Goal: Unclear

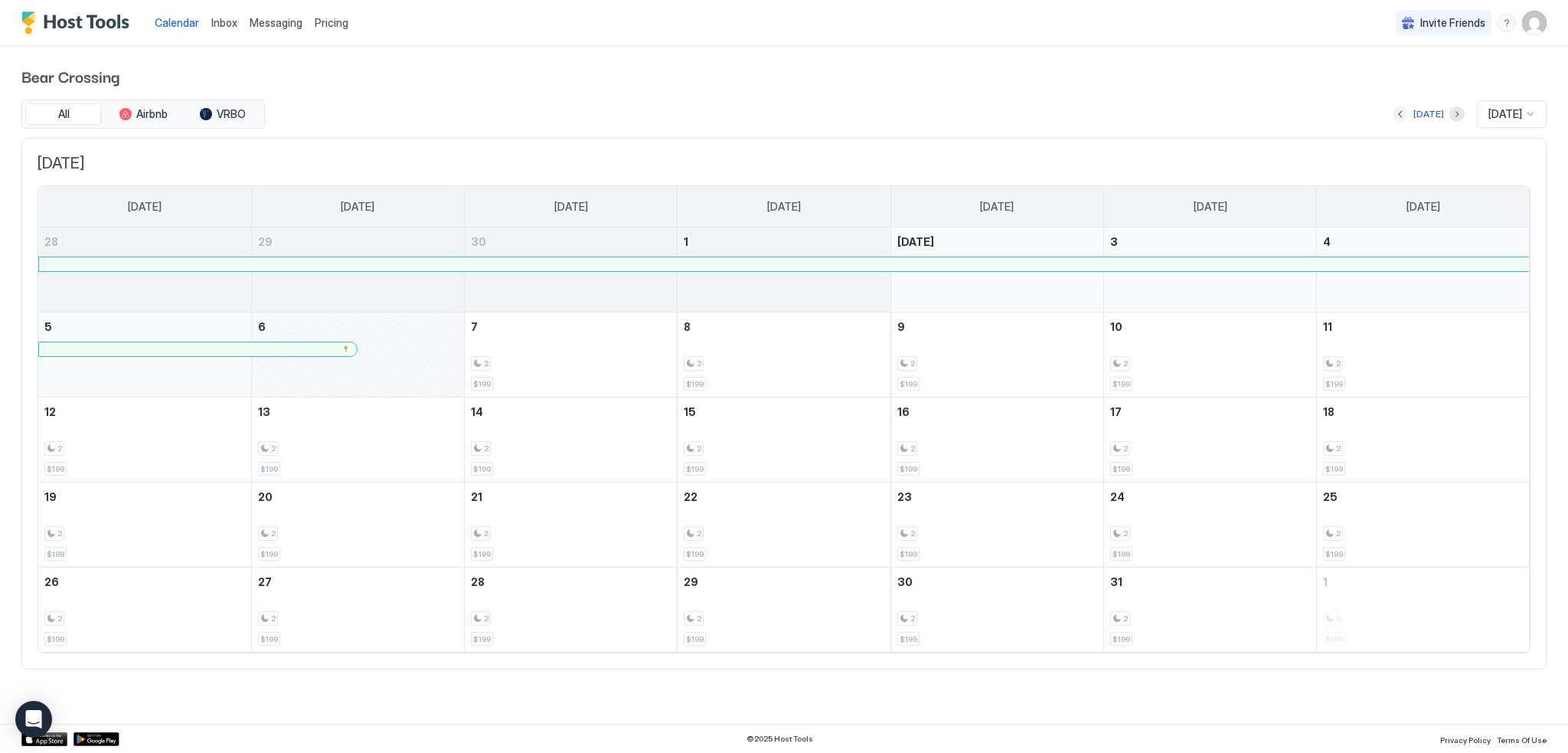
click at [1396, 116] on button "Previous month" at bounding box center [1400, 113] width 15 height 15
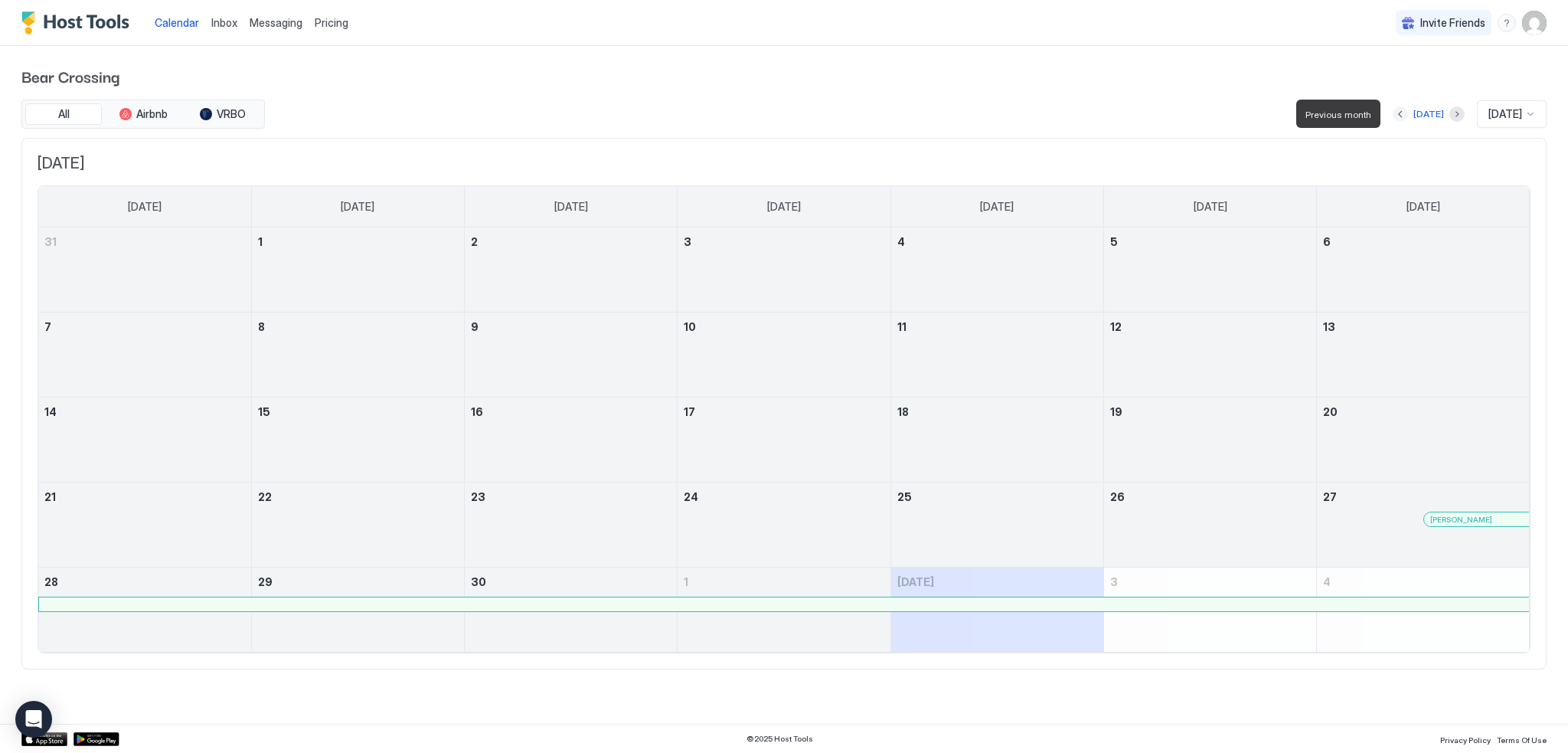
click at [1396, 116] on button "Previous month" at bounding box center [1400, 113] width 15 height 15
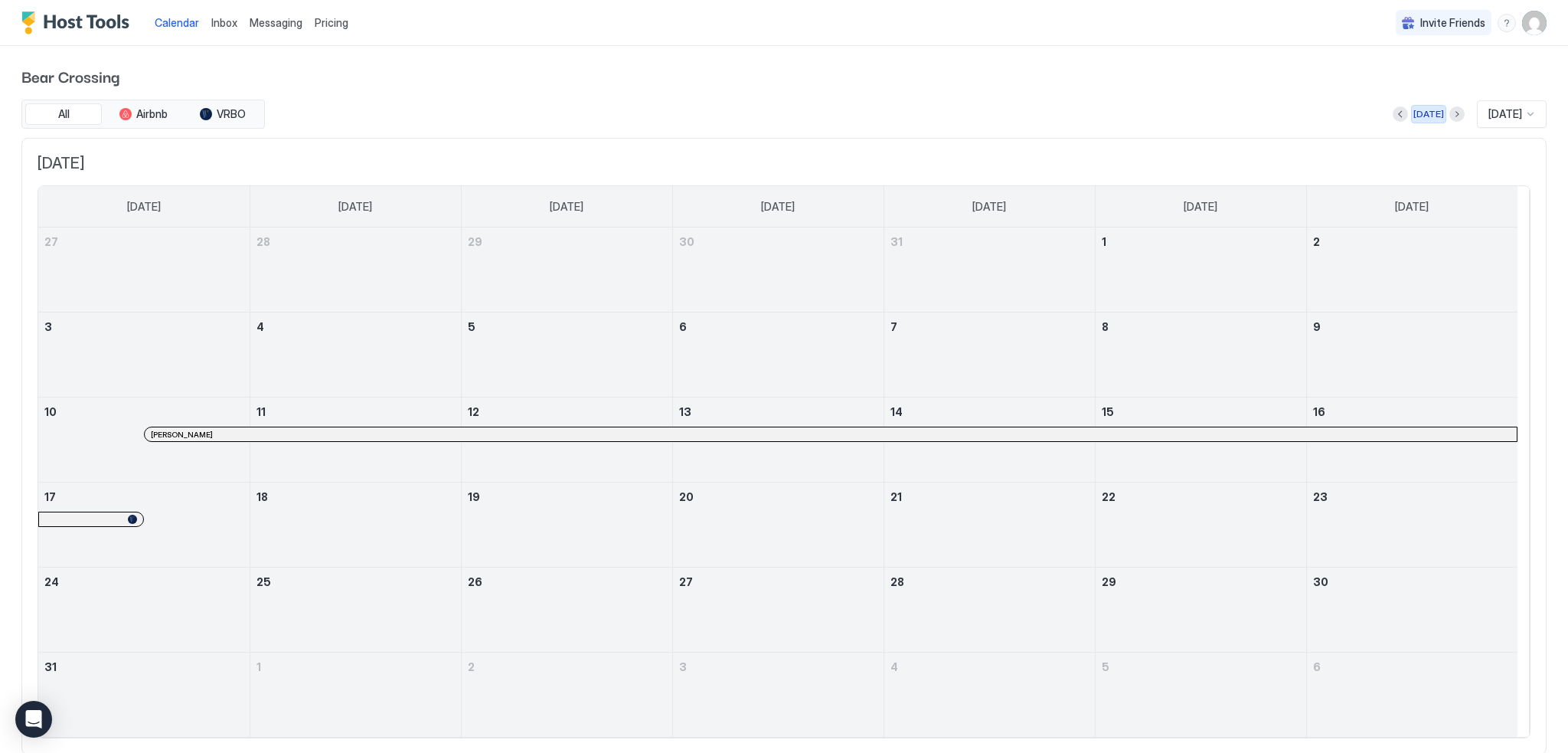
click at [1413, 116] on div "[DATE]" at bounding box center [1428, 114] width 31 height 14
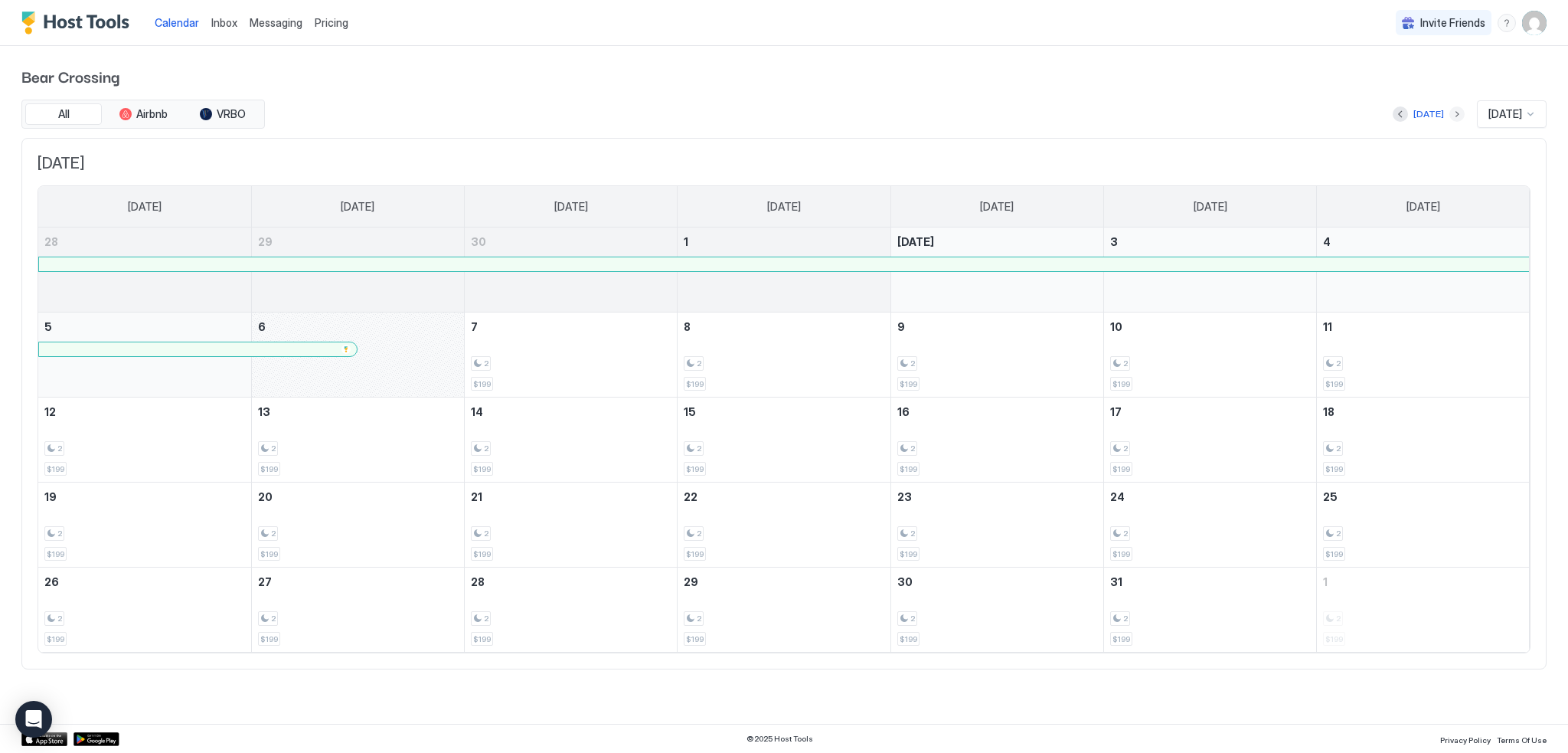
click at [1449, 115] on button "Next month" at bounding box center [1456, 113] width 15 height 15
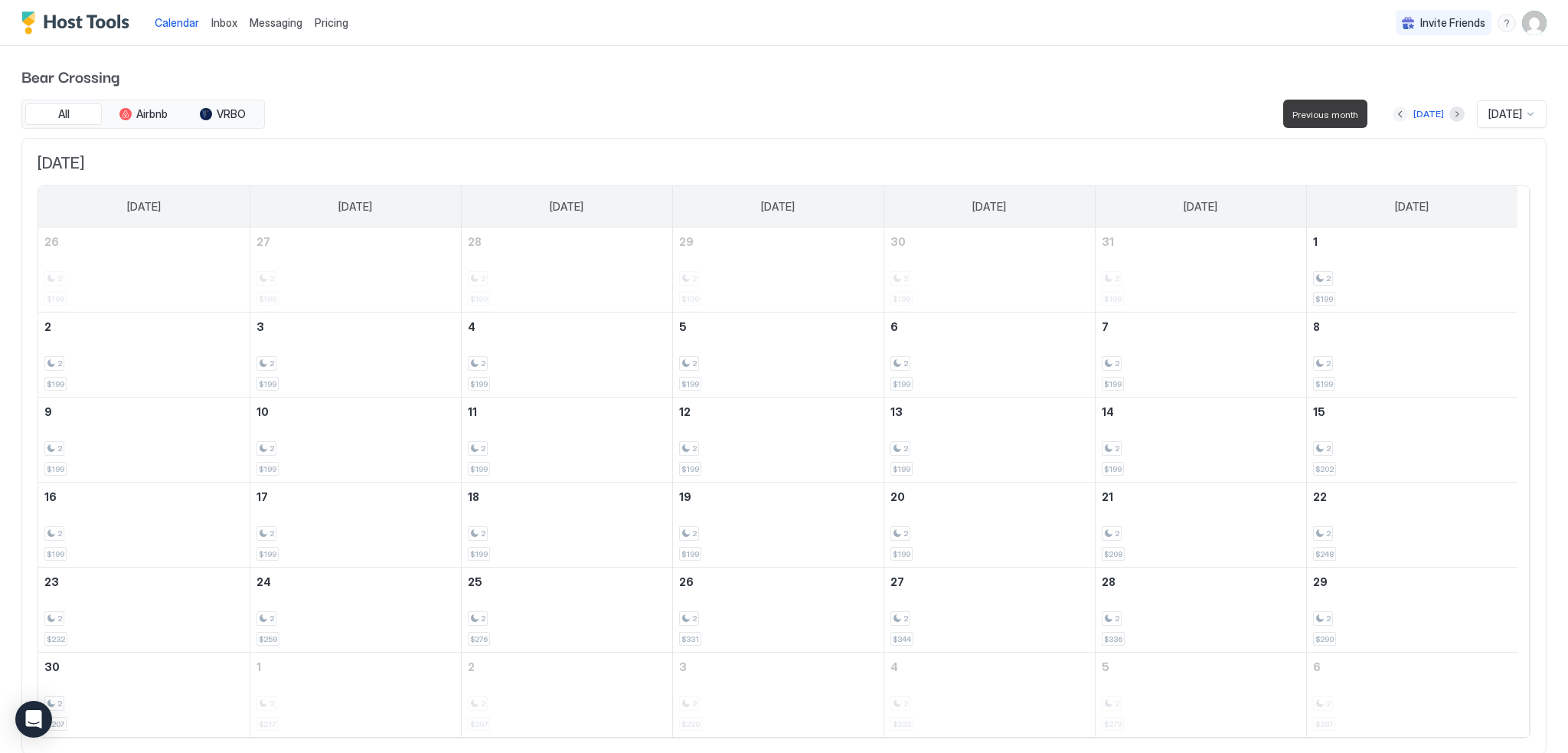
click at [1393, 109] on button "Previous month" at bounding box center [1400, 113] width 15 height 15
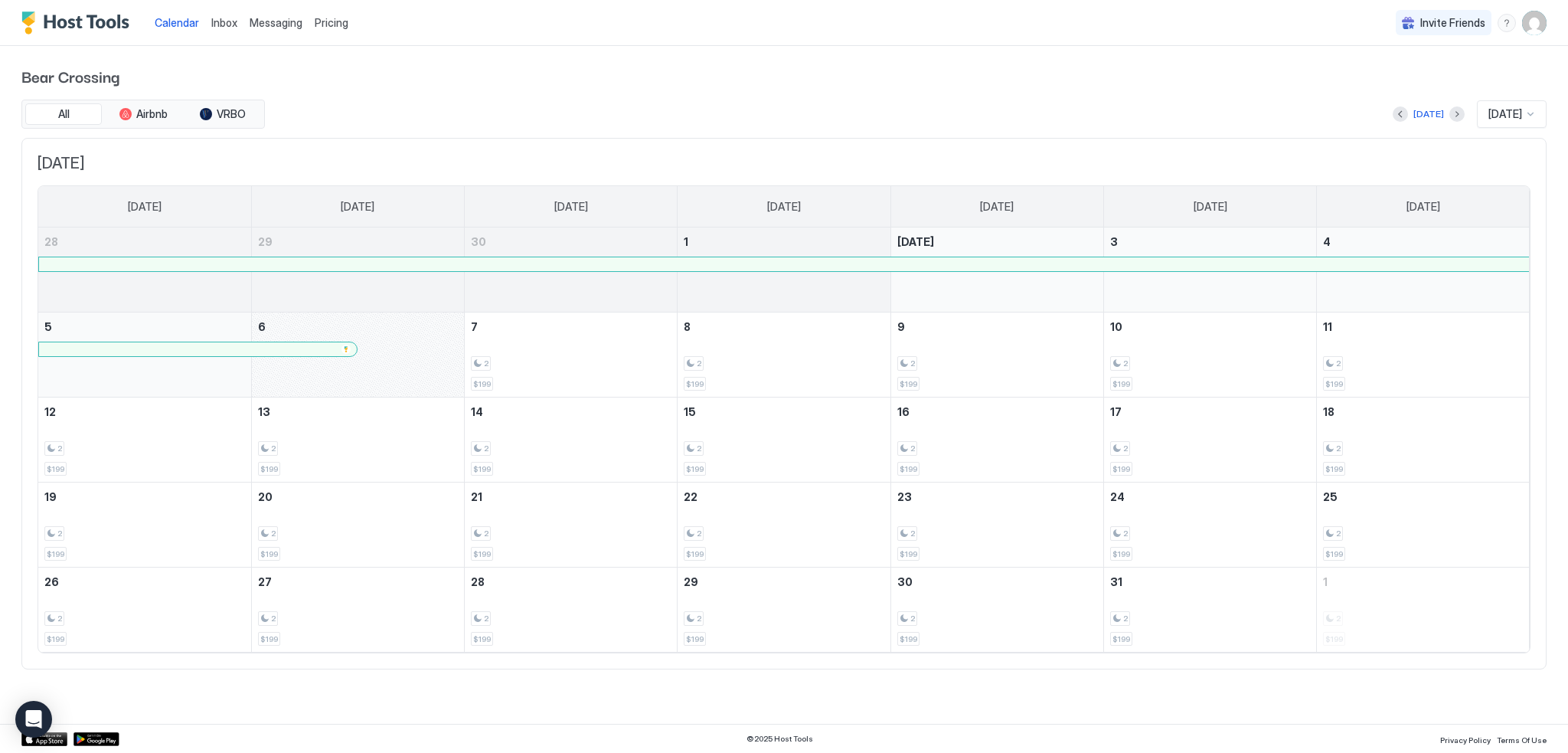
click at [1380, 109] on div "[DATE] [DATE]" at bounding box center [907, 114] width 1279 height 28
click at [1397, 119] on button "Previous month" at bounding box center [1400, 113] width 15 height 15
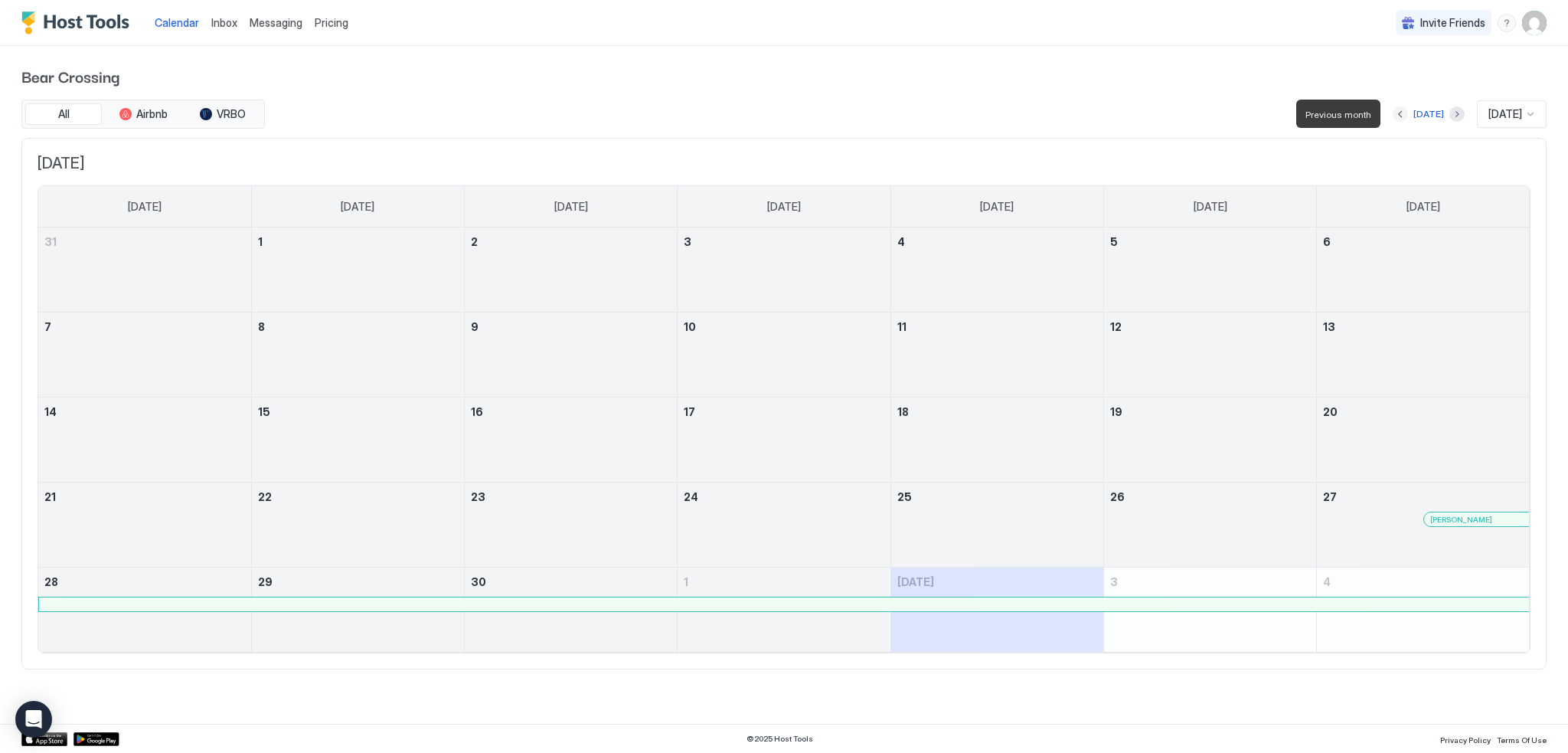
click at [1397, 119] on button "Previous month" at bounding box center [1400, 113] width 15 height 15
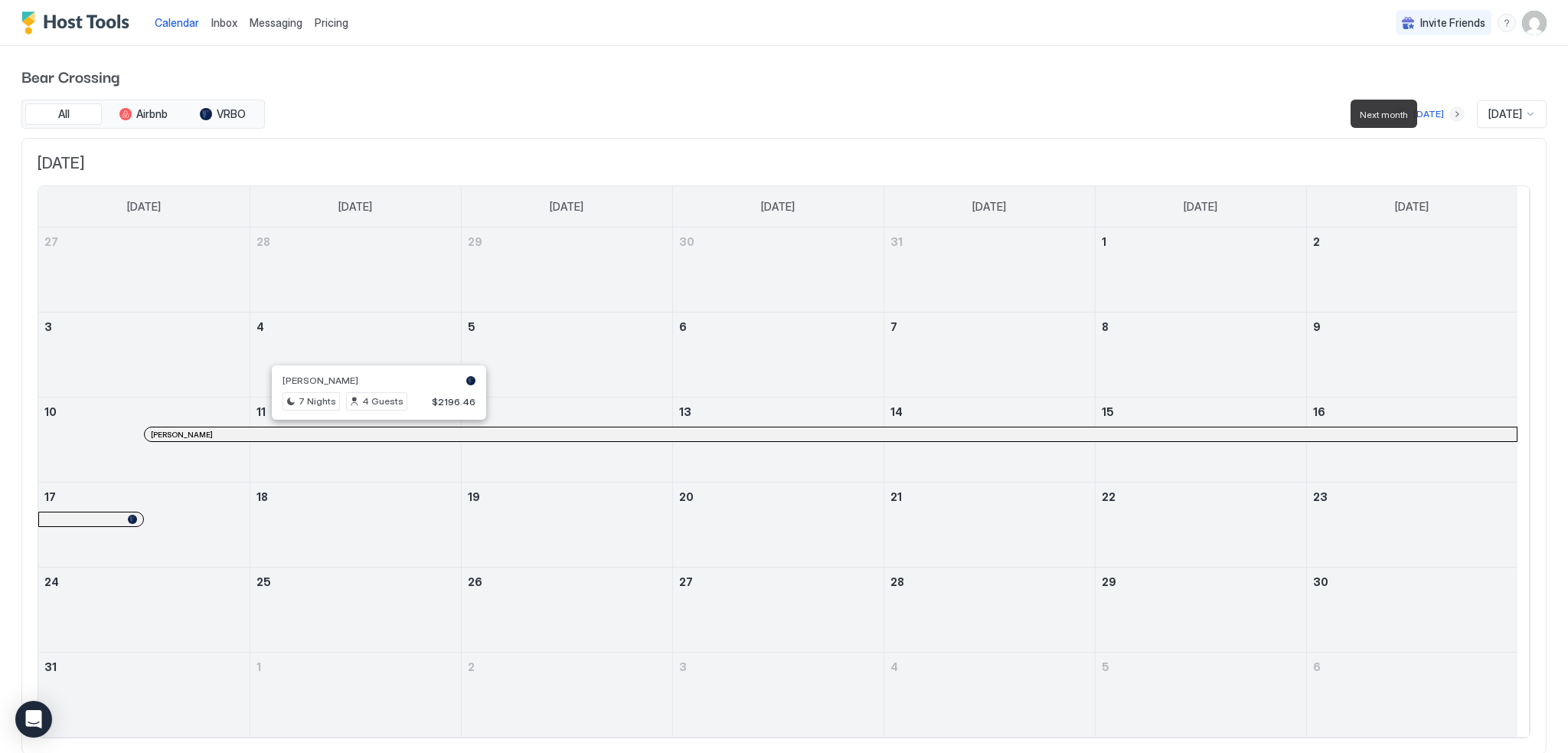
click at [1449, 111] on button "Next month" at bounding box center [1456, 113] width 15 height 15
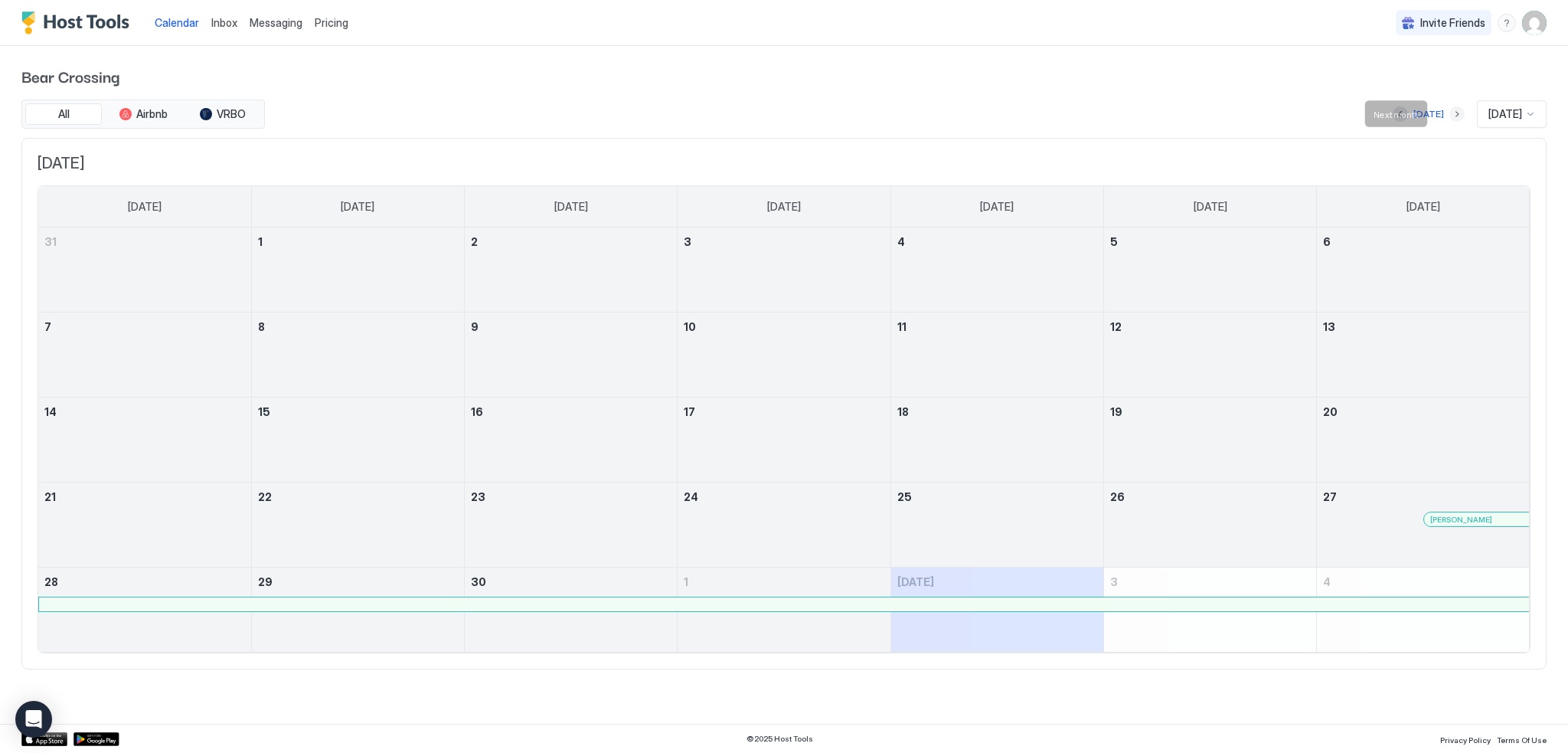
click at [1449, 113] on button "Next month" at bounding box center [1456, 113] width 15 height 15
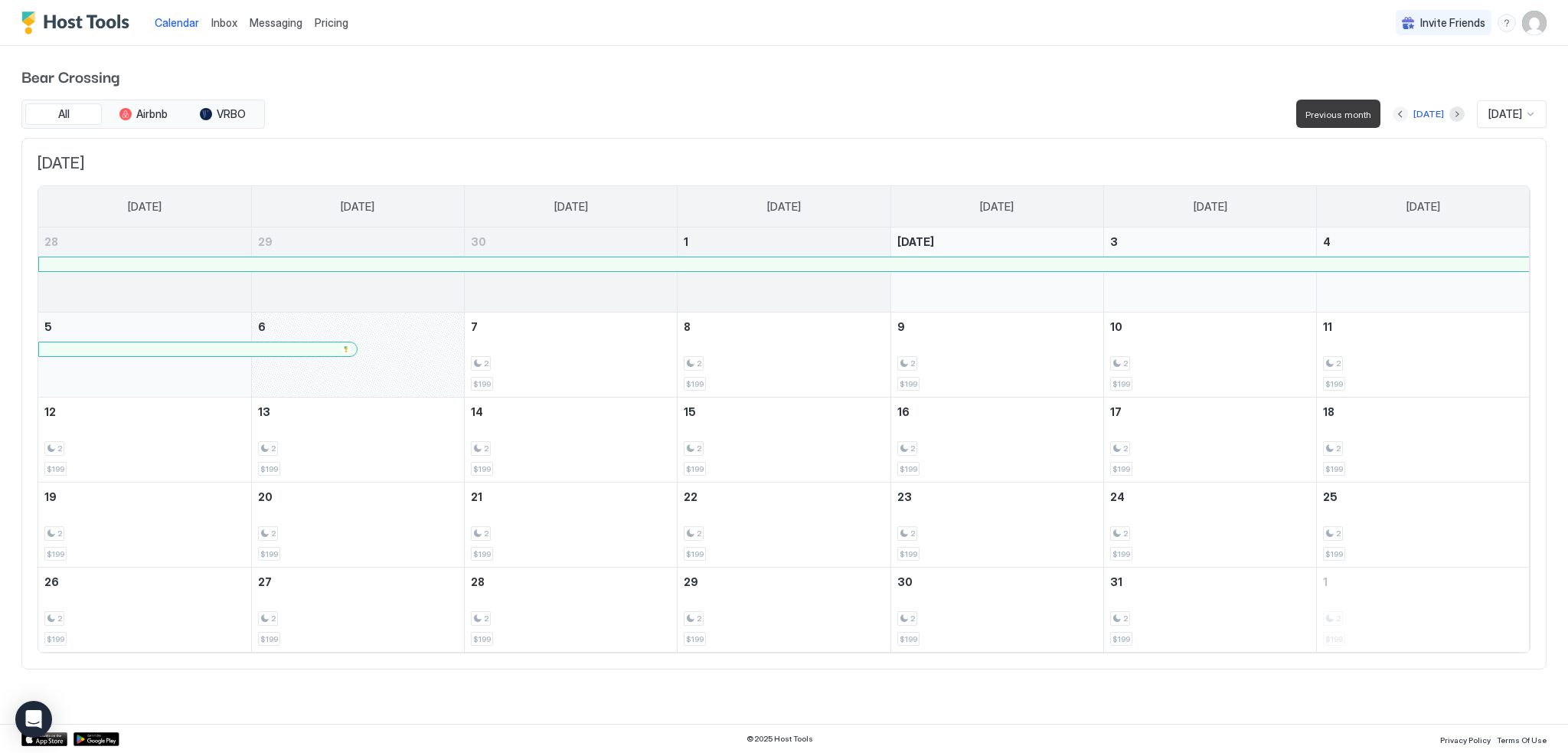
click at [1394, 113] on button "Previous month" at bounding box center [1400, 113] width 15 height 15
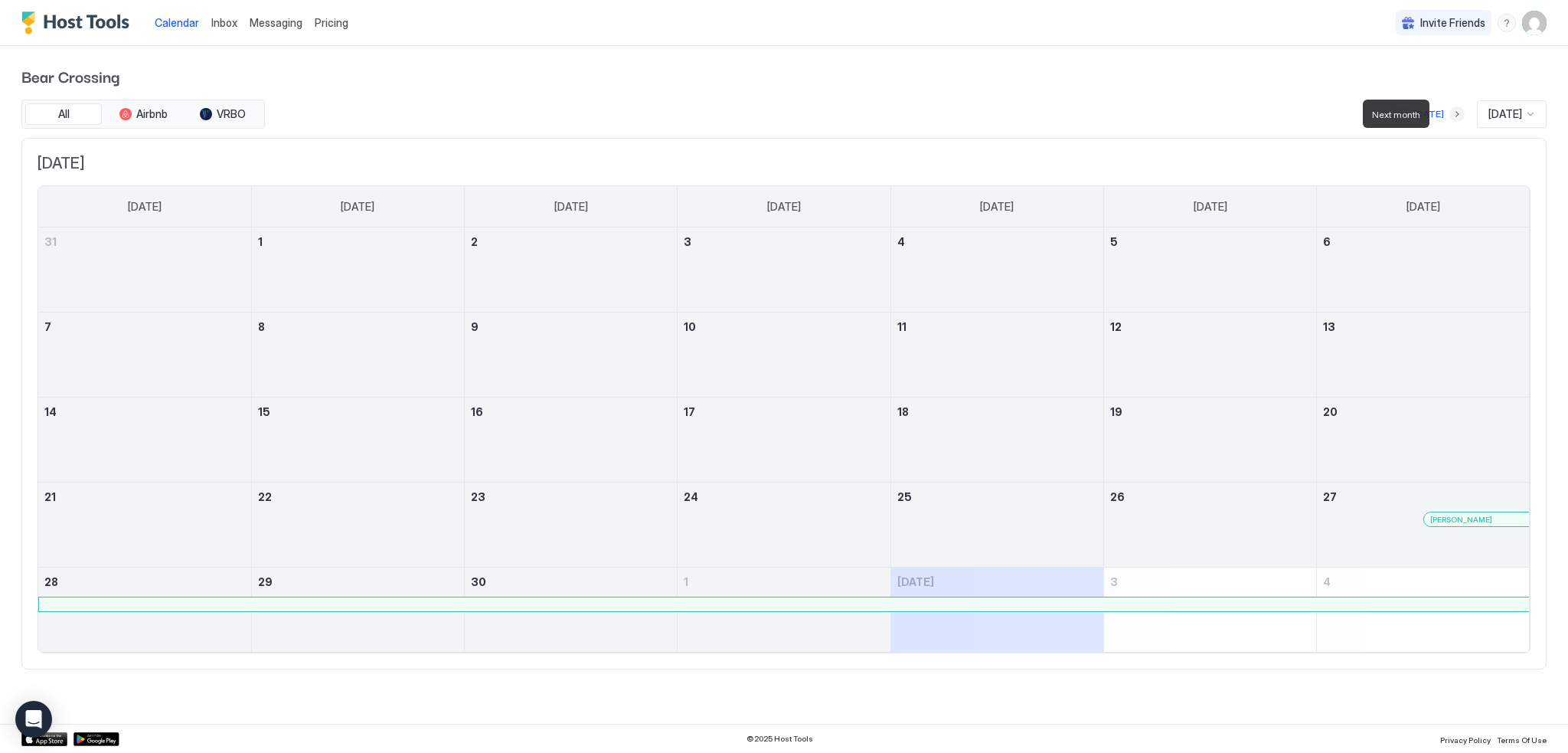
click at [1449, 116] on button "Next month" at bounding box center [1456, 113] width 15 height 15
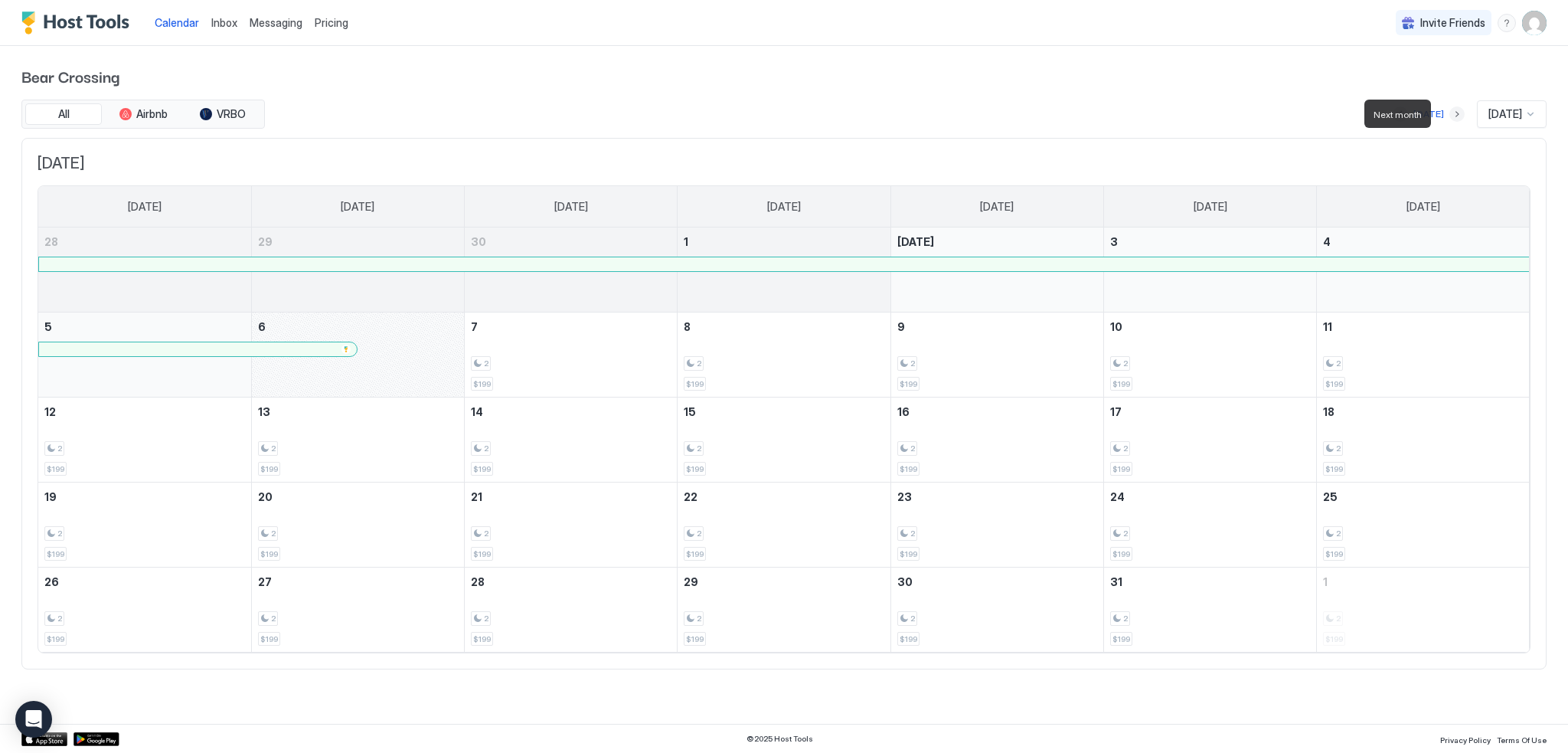
click at [1449, 110] on button "Next month" at bounding box center [1456, 113] width 15 height 15
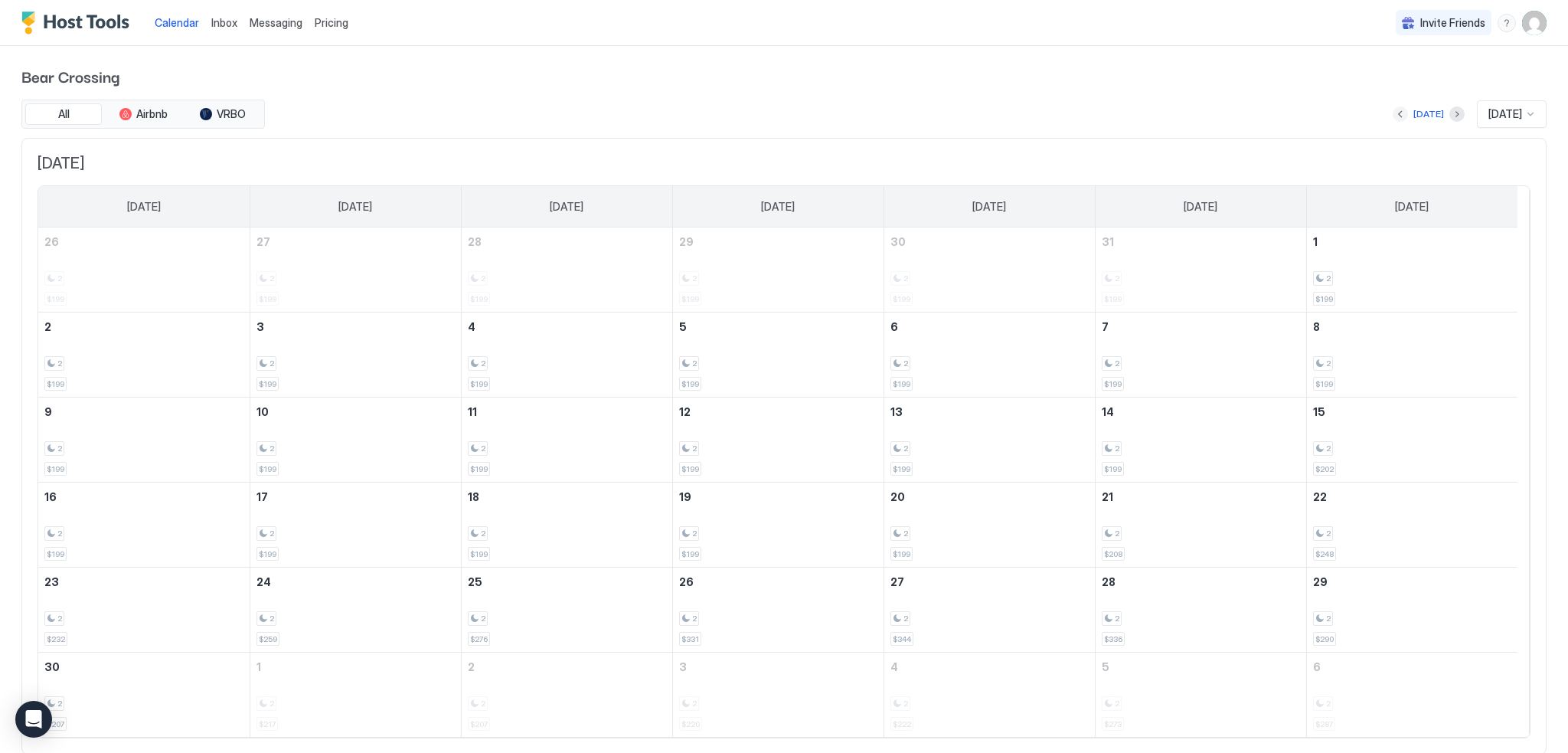
click at [1393, 116] on button "Previous month" at bounding box center [1400, 113] width 15 height 15
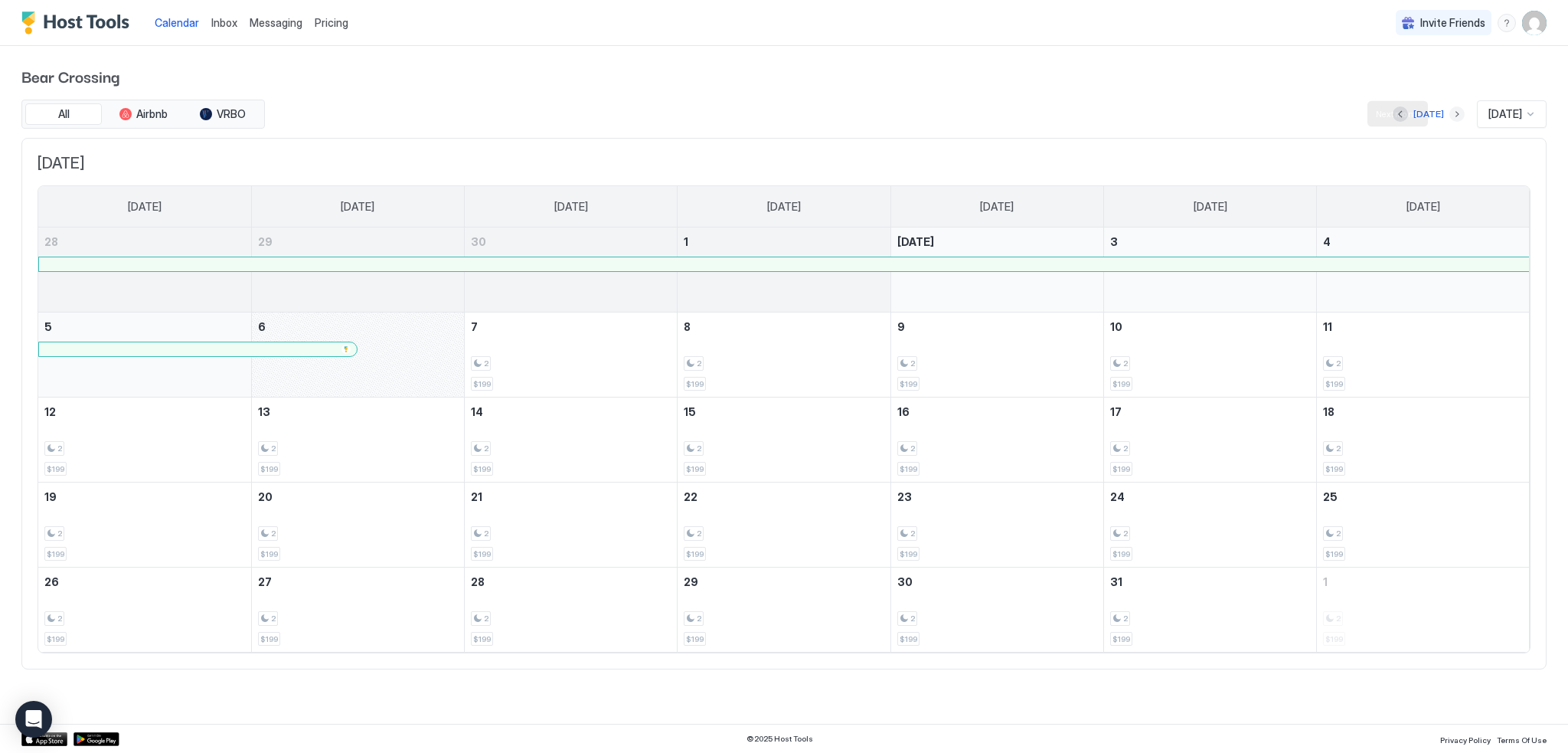
click at [1449, 115] on button "Next month" at bounding box center [1456, 113] width 15 height 15
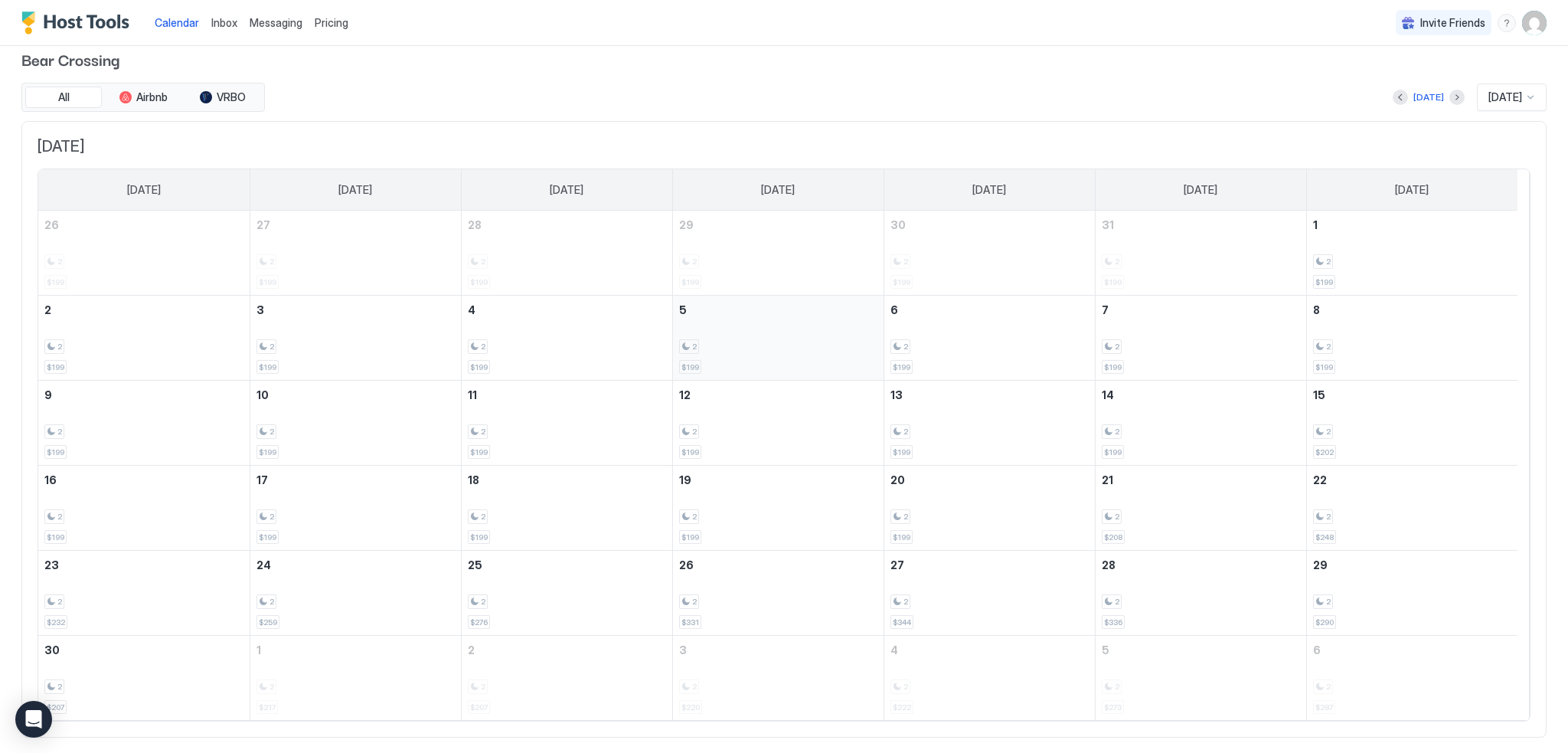
scroll to position [45, 0]
